Goal: Communication & Community: Answer question/provide support

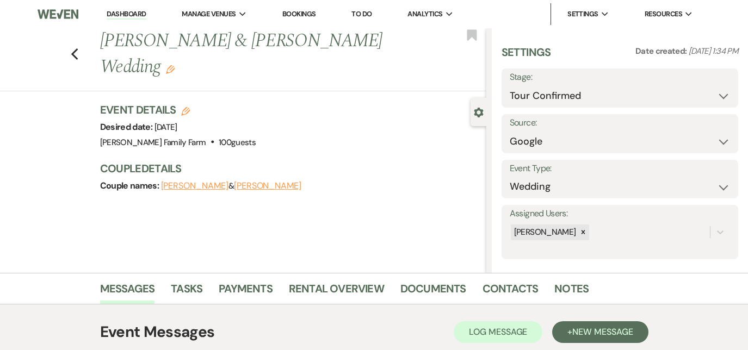
select select "4"
select select "6"
select select "1316"
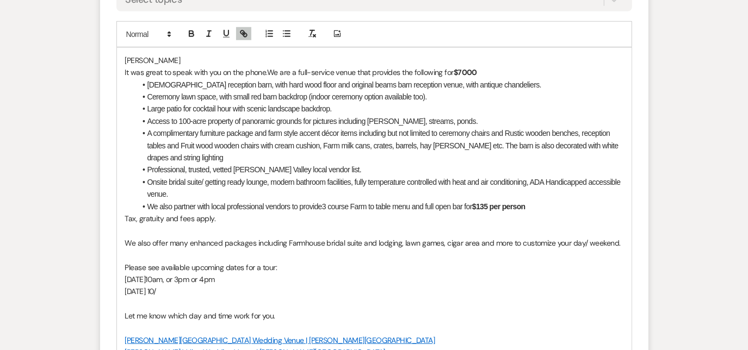
scroll to position [645, 0]
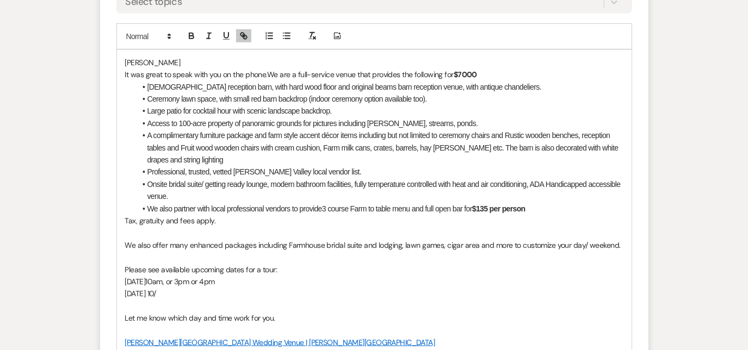
click at [187, 294] on p "[DATE] 10/" at bounding box center [374, 294] width 498 height 12
click at [329, 293] on p "[DATE] 4pm" at bounding box center [374, 294] width 498 height 12
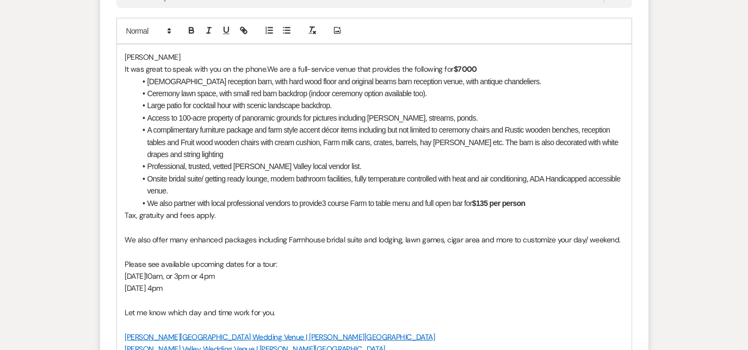
scroll to position [650, 0]
click at [470, 263] on p "Please see available upcoming dates for a tour:" at bounding box center [374, 265] width 498 height 12
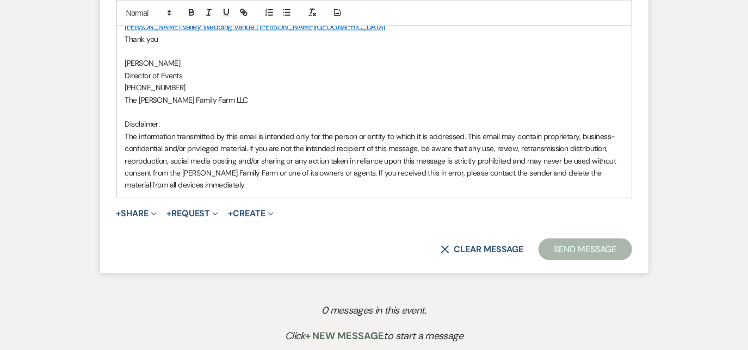
scroll to position [973, 0]
click at [486, 131] on p "The information transmitted by this email is intended only for the person or en…" at bounding box center [374, 161] width 498 height 61
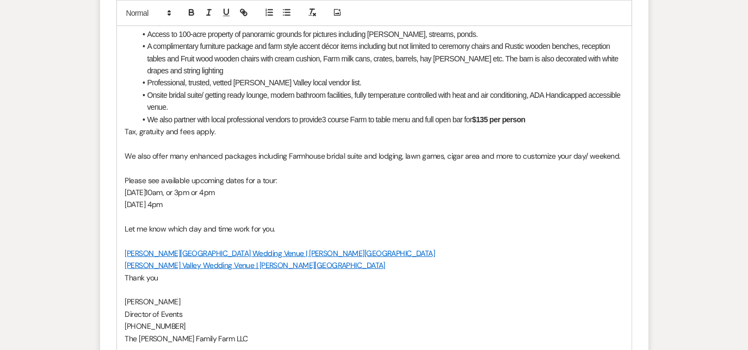
scroll to position [734, 0]
click at [261, 183] on p "Please see available upcoming dates for a tour:" at bounding box center [374, 181] width 498 height 12
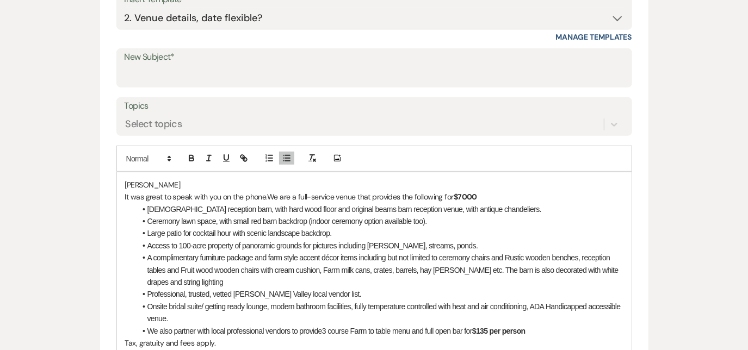
scroll to position [420, 0]
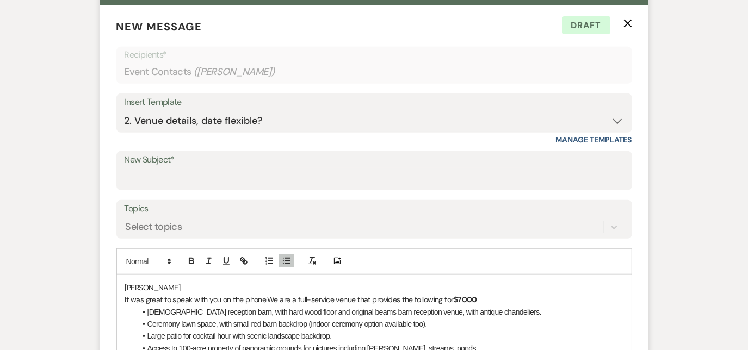
click at [392, 189] on div "New Subject*" at bounding box center [373, 170] width 515 height 39
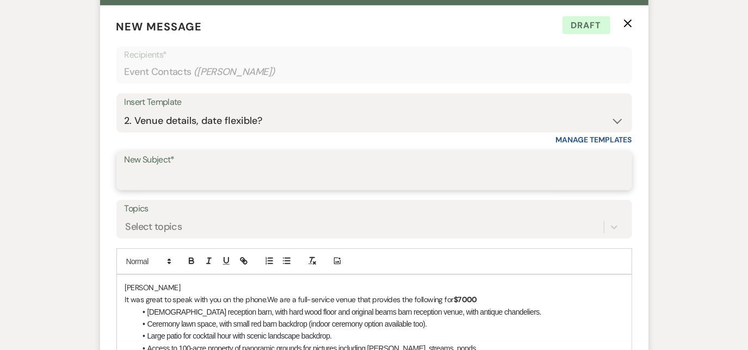
click at [364, 177] on input "New Subject*" at bounding box center [374, 178] width 499 height 21
click at [364, 177] on input "Ry" at bounding box center [374, 178] width 499 height 21
click at [364, 177] on input "[PERSON_NAME] Family Farm" at bounding box center [374, 178] width 499 height 21
type input "[PERSON_NAME] Family Farm"
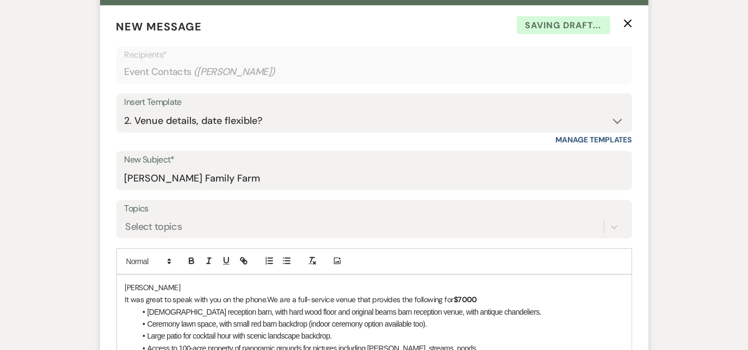
click at [380, 306] on li "[DEMOGRAPHIC_DATA] reception barn, with hard wood floor and original beams barn…" at bounding box center [379, 312] width 487 height 12
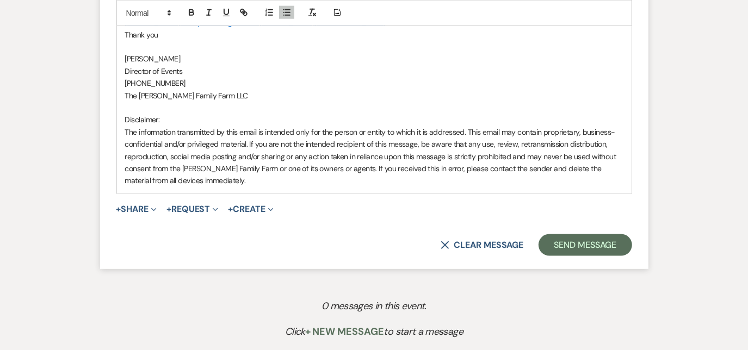
scroll to position [978, 0]
click at [564, 247] on button "Send Message" at bounding box center [584, 245] width 93 height 22
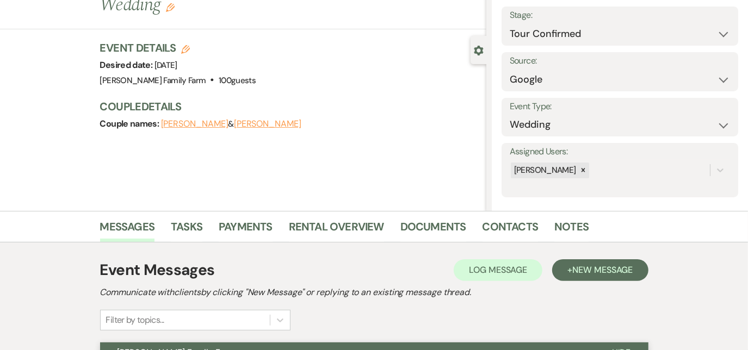
scroll to position [0, 0]
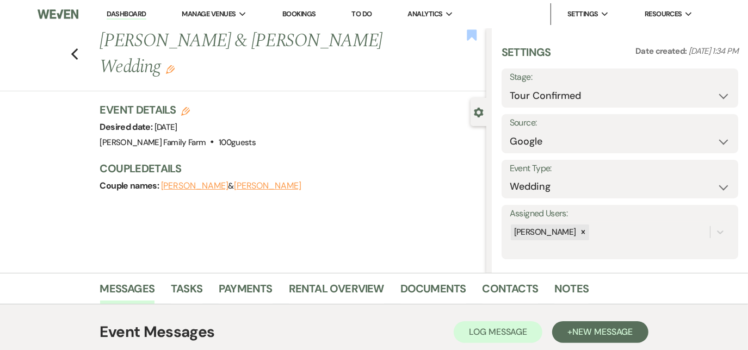
click at [472, 35] on use "button" at bounding box center [472, 34] width 10 height 11
click at [76, 48] on icon "Previous" at bounding box center [75, 54] width 8 height 13
select select "4"
select select "8"
select select "5"
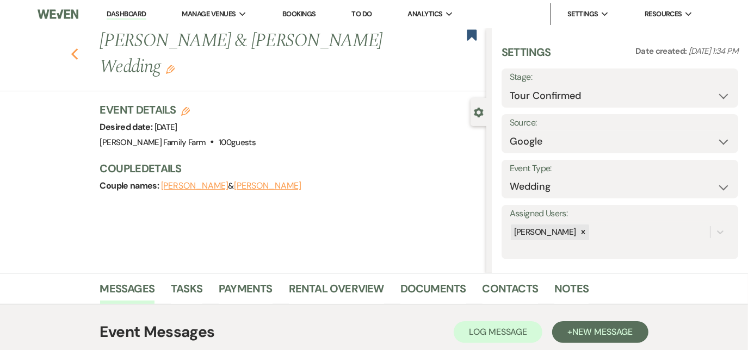
select select "8"
select select "5"
select select "8"
select select "7"
select select "8"
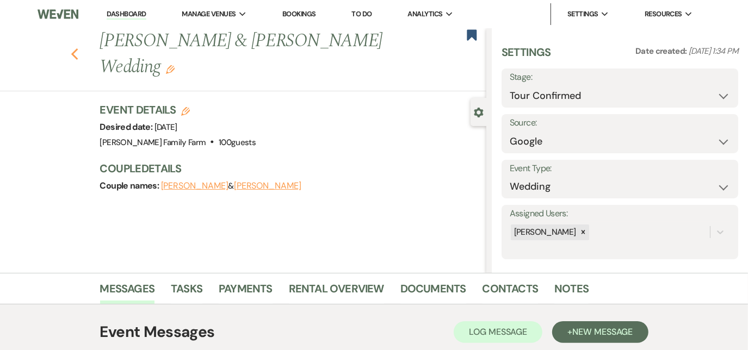
select select "8"
select select "5"
select select "8"
select select "5"
select select "8"
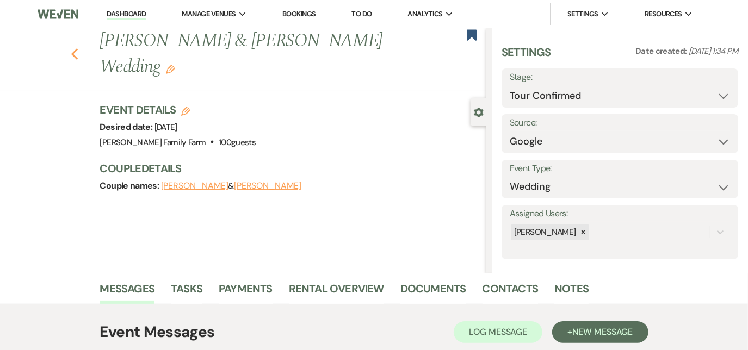
select select "5"
select select "8"
select select "5"
select select "8"
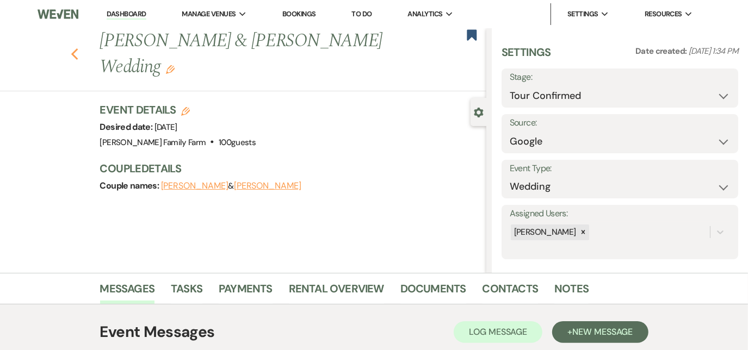
select select "8"
select select "5"
select select "8"
select select "5"
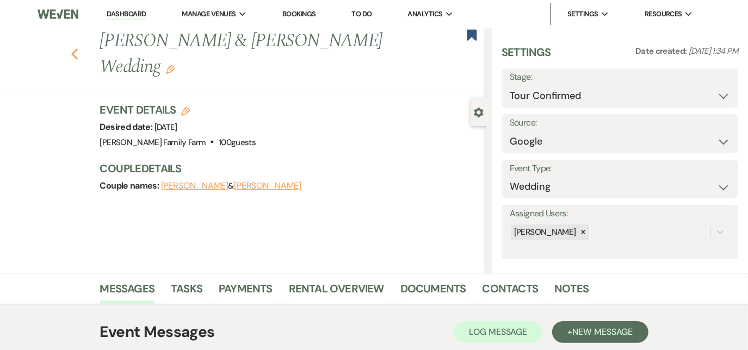
select select "8"
select select "5"
select select "8"
select select "5"
select select "8"
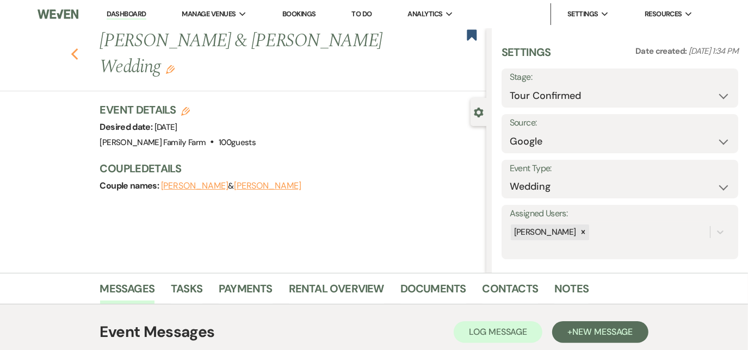
select select "5"
select select "8"
select select "5"
select select "8"
select select "5"
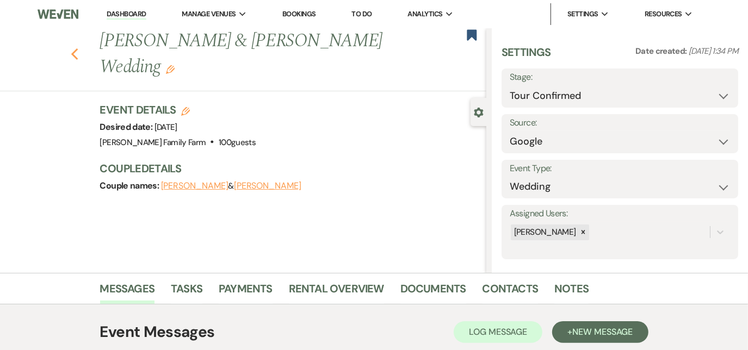
select select "8"
select select "7"
select select "8"
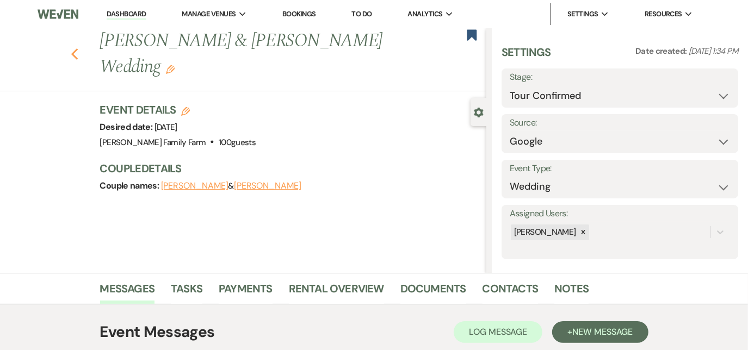
select select "5"
select select "8"
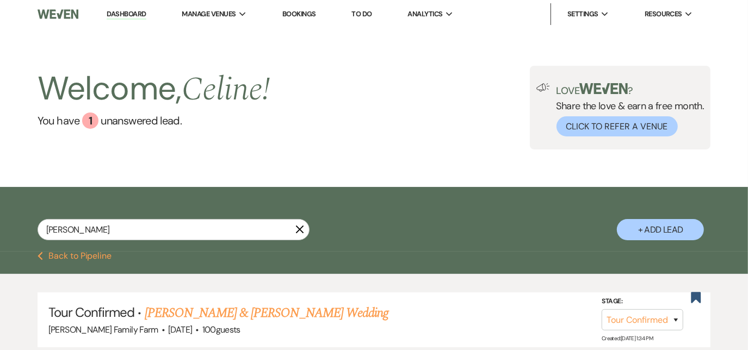
click at [299, 228] on use "button" at bounding box center [300, 230] width 8 height 8
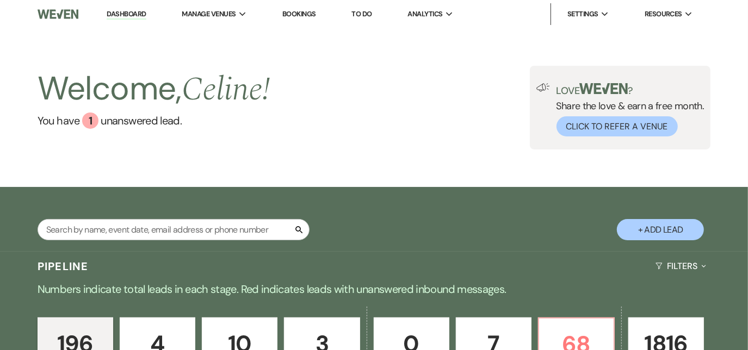
scroll to position [161, 0]
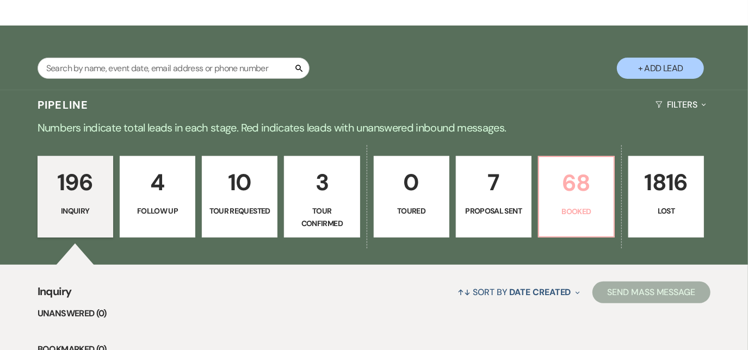
click at [566, 206] on p "Booked" at bounding box center [575, 212] width 61 height 12
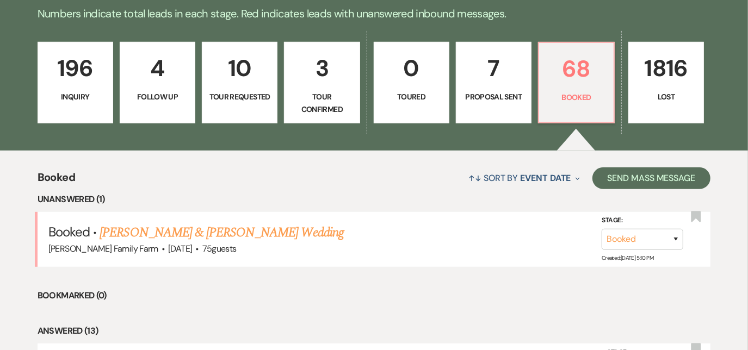
scroll to position [198, 0]
